Goal: Information Seeking & Learning: Learn about a topic

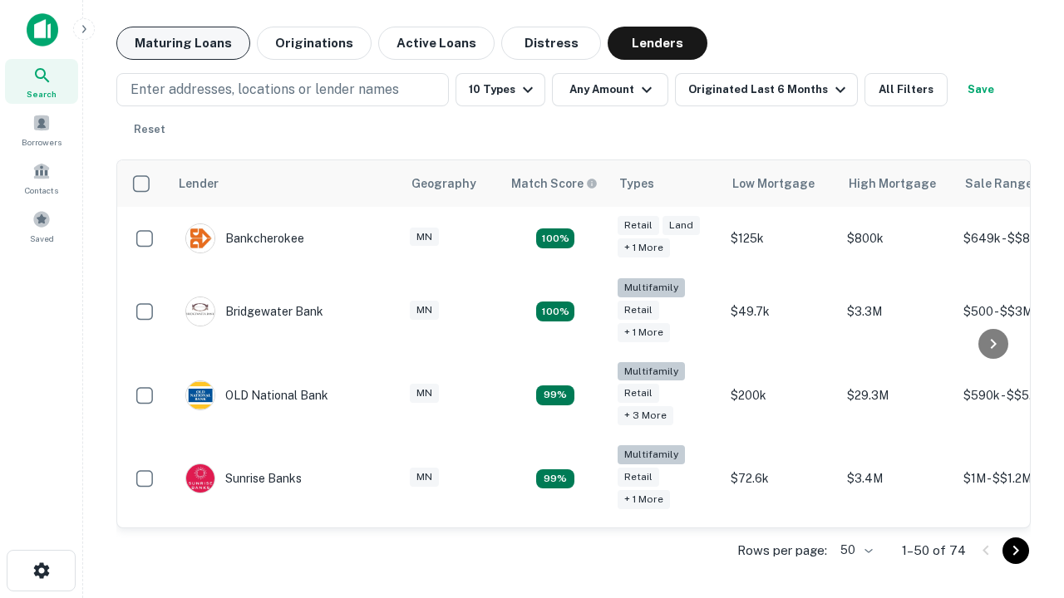
click at [183, 43] on button "Maturing Loans" at bounding box center [183, 43] width 134 height 33
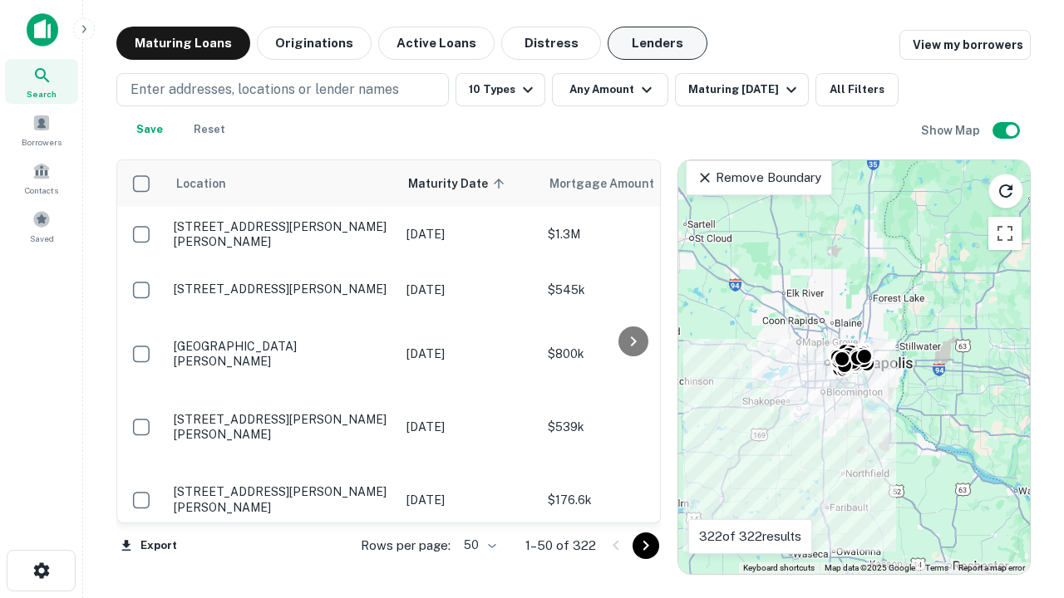
click at [657, 43] on button "Lenders" at bounding box center [657, 43] width 100 height 33
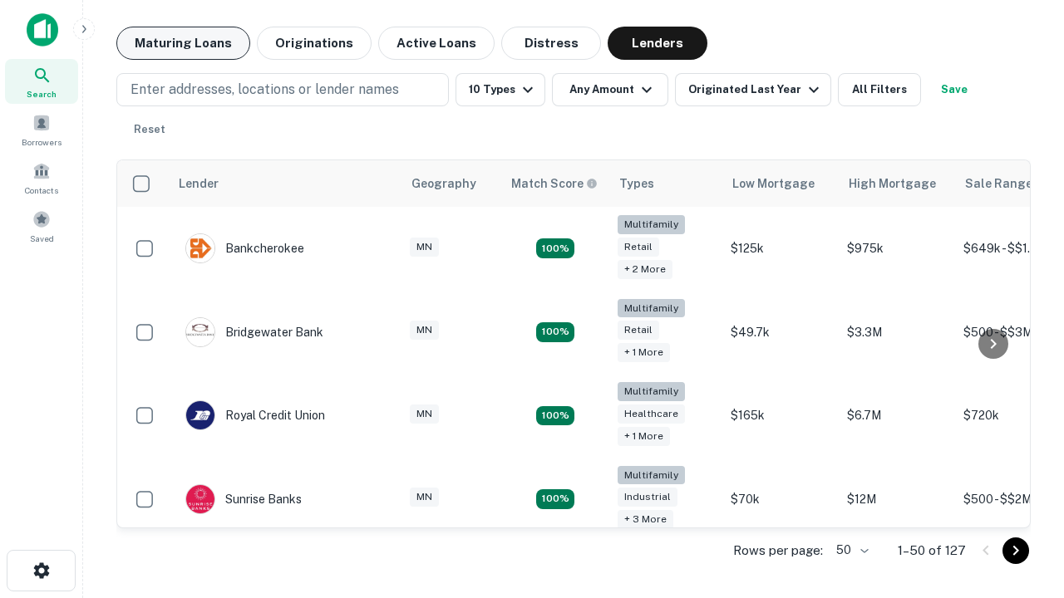
click at [183, 43] on button "Maturing Loans" at bounding box center [183, 43] width 134 height 33
